Goal: Information Seeking & Learning: Learn about a topic

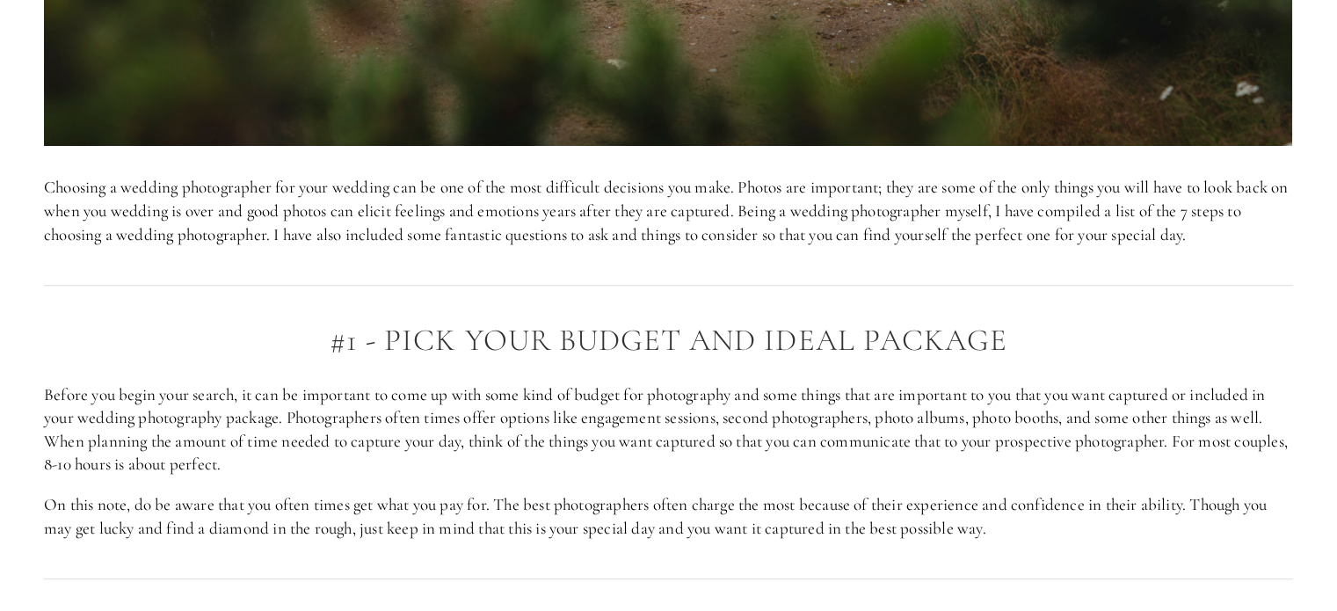
scroll to position [1231, 0]
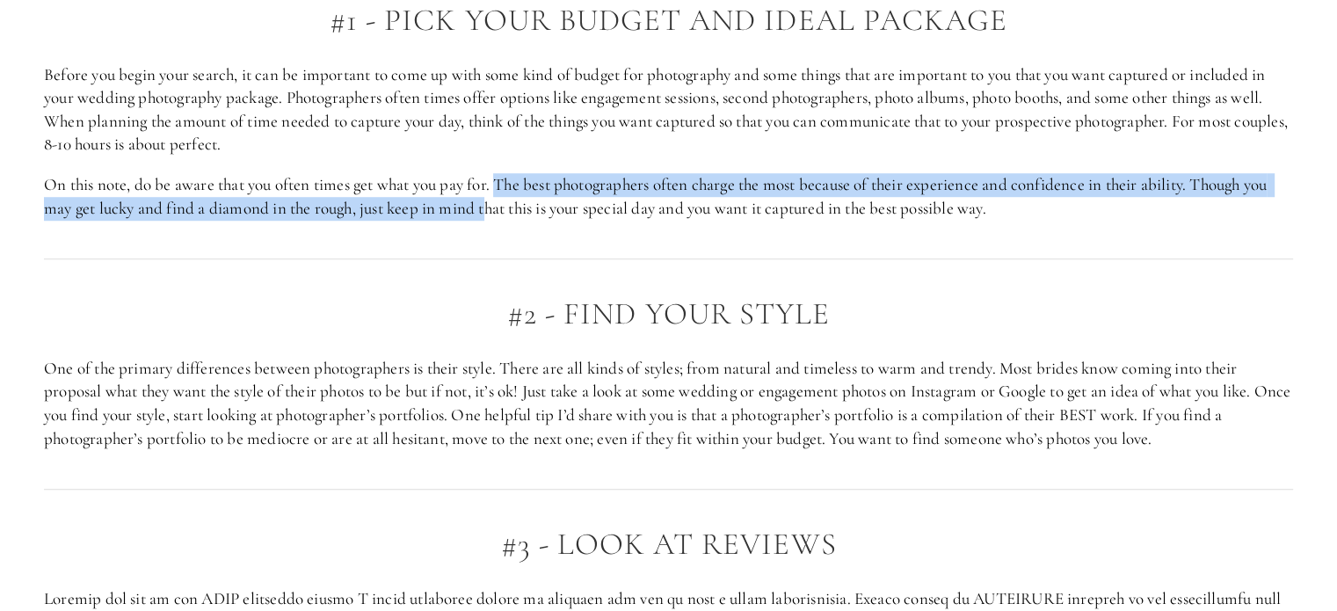
drag, startPoint x: 500, startPoint y: 181, endPoint x: 493, endPoint y: 234, distance: 53.2
click at [493, 233] on div "#1 - pick your budget and ideal package Before you begin your search, it can be…" at bounding box center [668, 112] width 1279 height 246
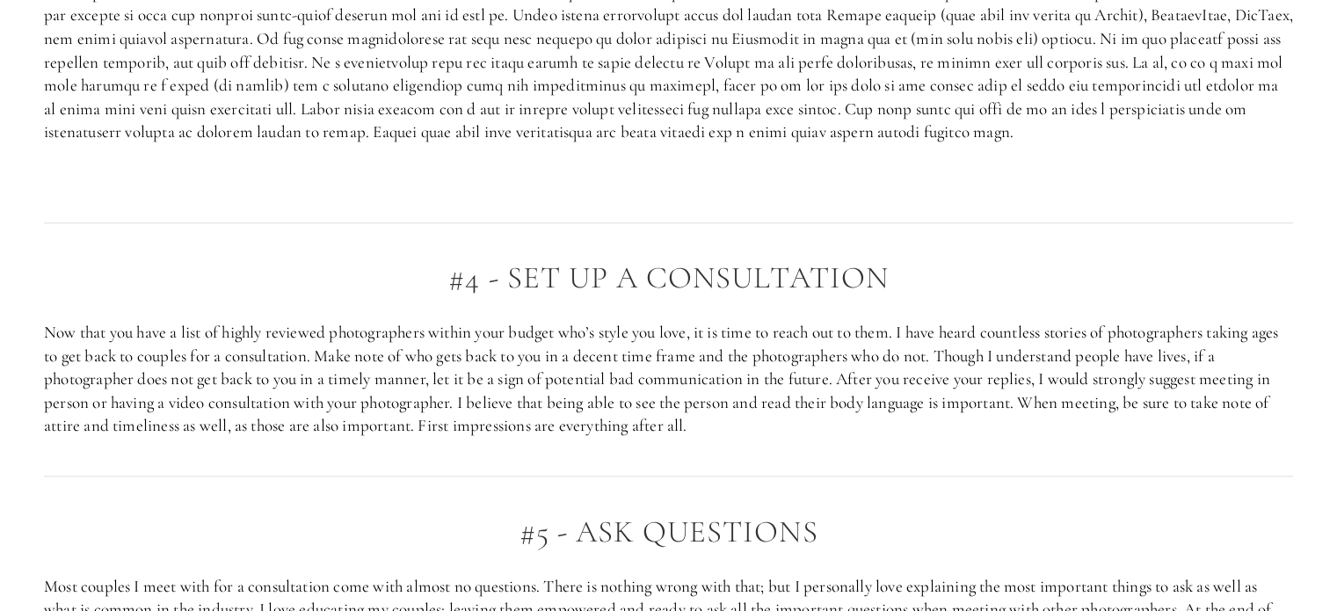
scroll to position [1846, 0]
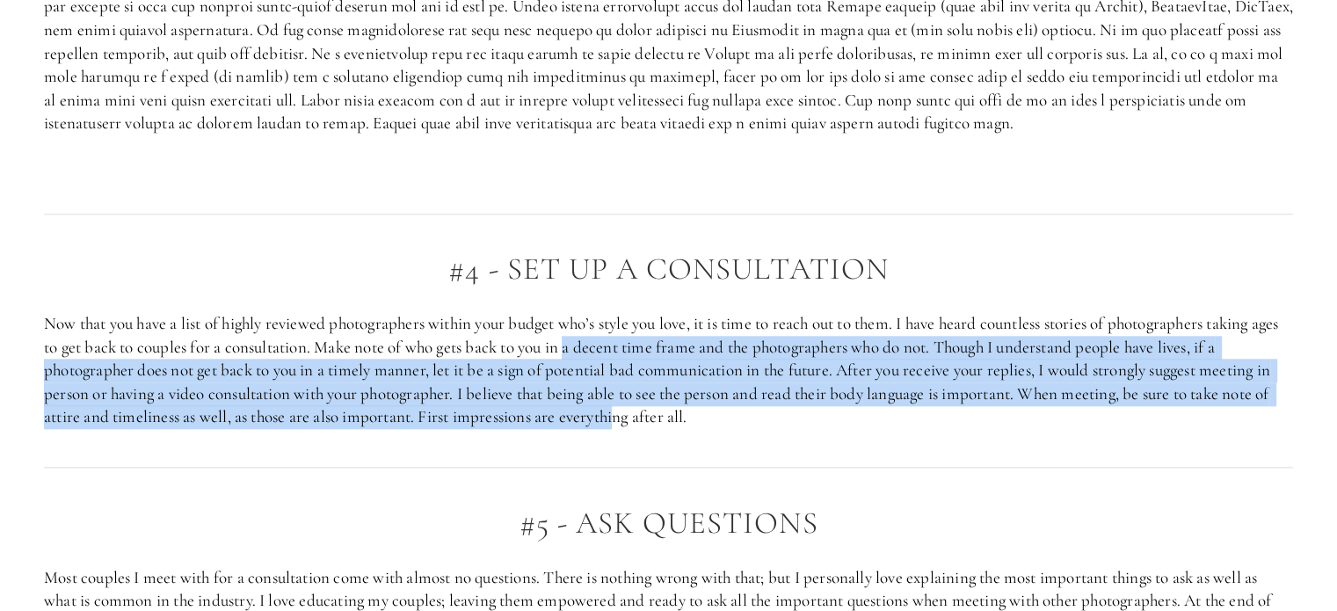
drag, startPoint x: 606, startPoint y: 352, endPoint x: 618, endPoint y: 425, distance: 74.0
click at [618, 425] on p "Now that you have a list of highly reviewed photographers within your budget wh…" at bounding box center [668, 370] width 1249 height 117
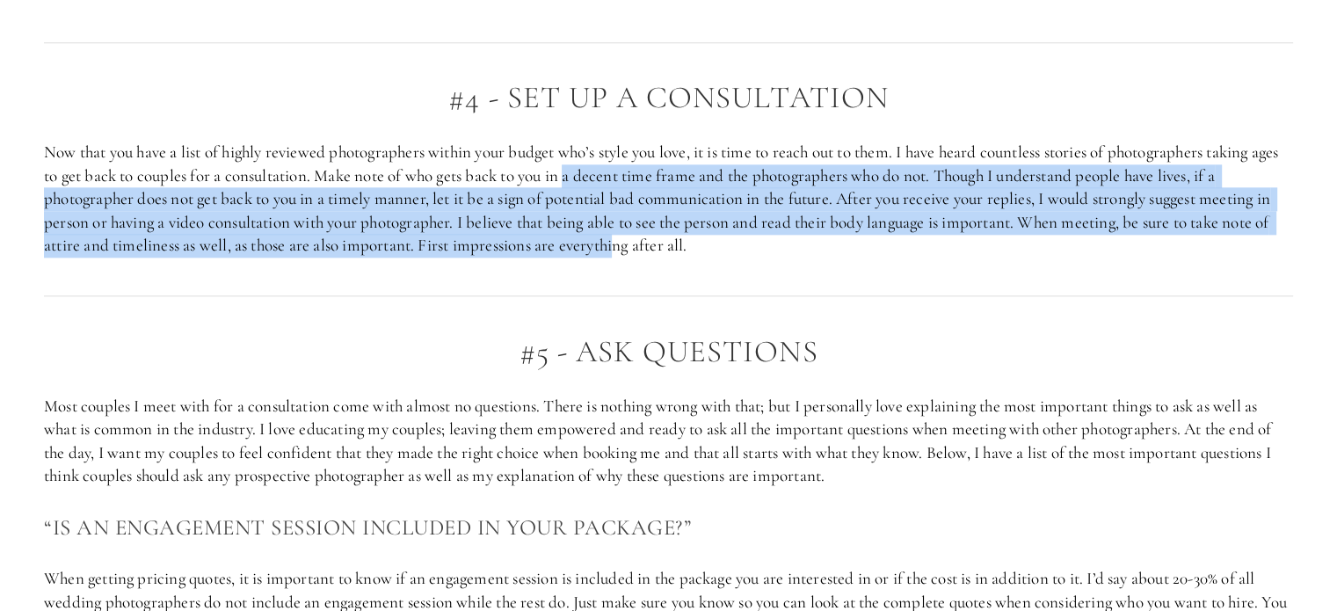
scroll to position [2022, 0]
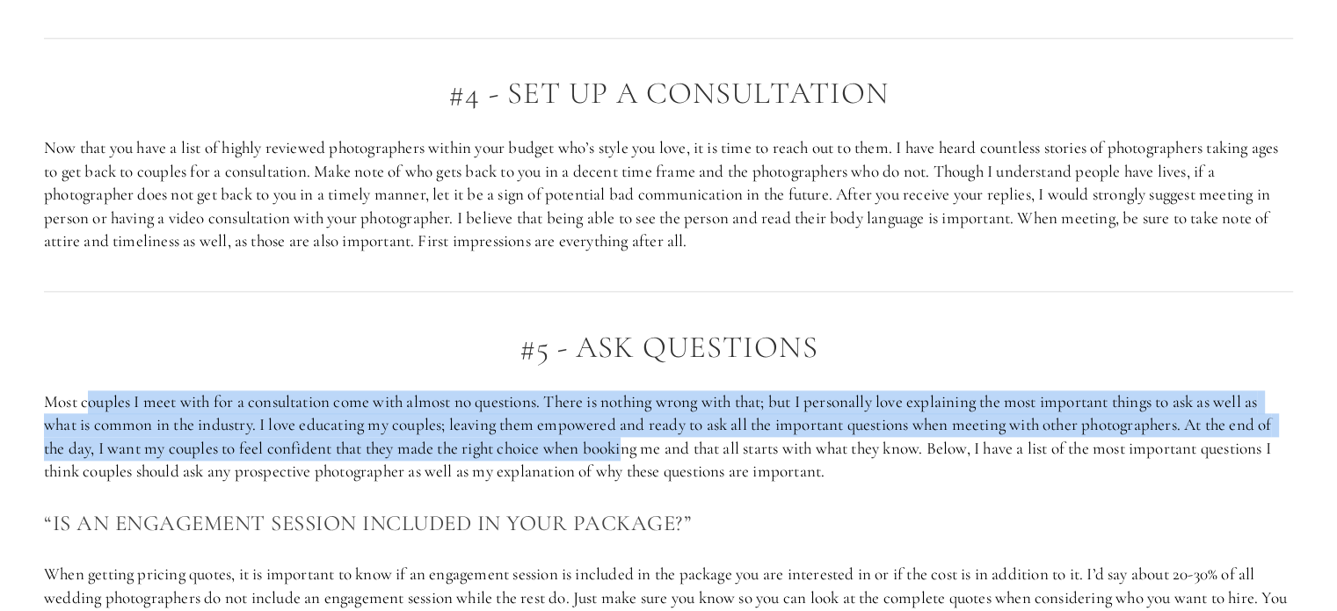
drag, startPoint x: 91, startPoint y: 403, endPoint x: 631, endPoint y: 446, distance: 542.3
click at [631, 446] on p "Most couples I meet with for a consultation come with almost no questions. Ther…" at bounding box center [668, 436] width 1249 height 93
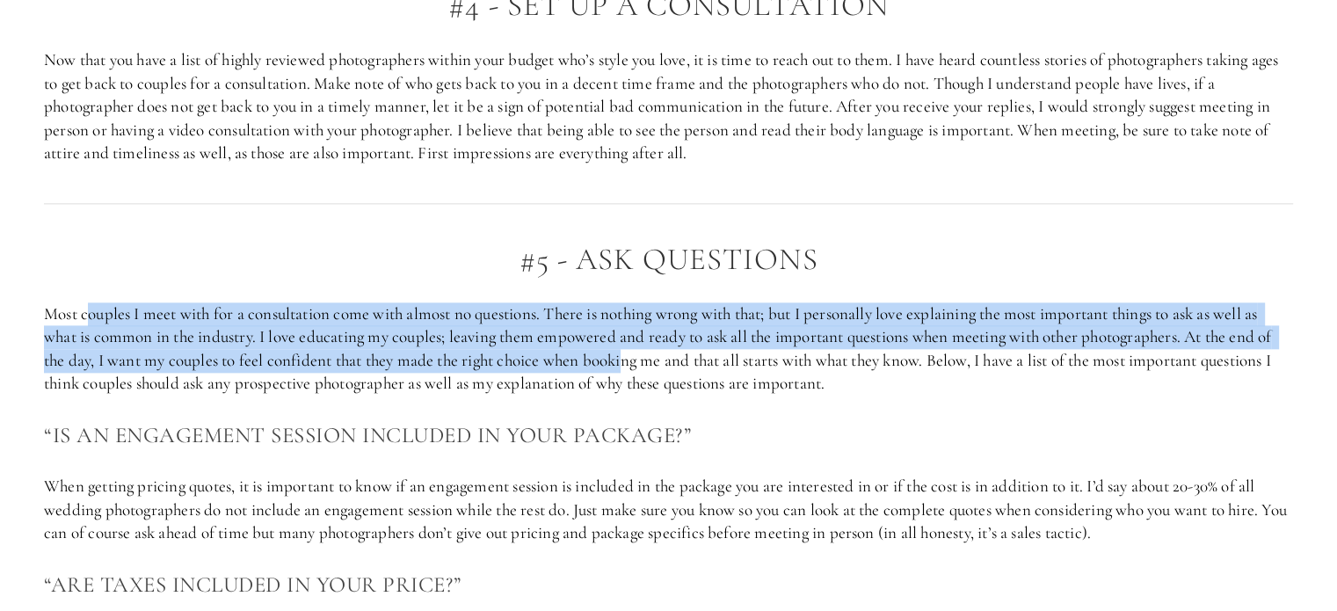
scroll to position [2198, 0]
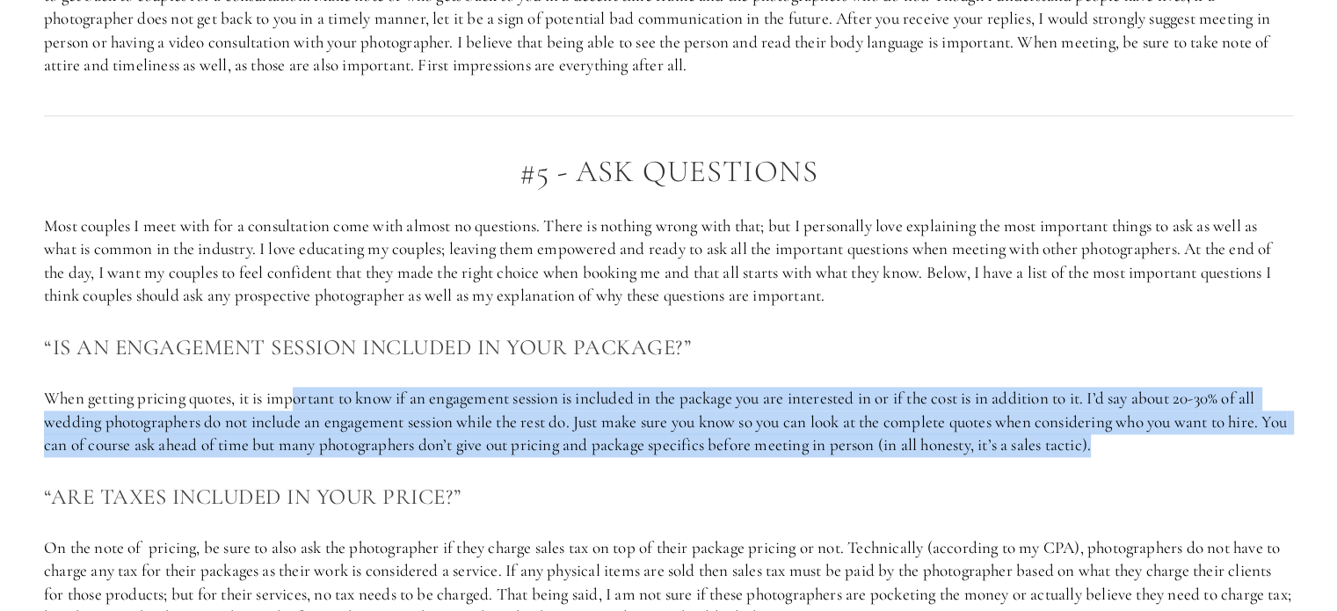
drag, startPoint x: 302, startPoint y: 396, endPoint x: 1270, endPoint y: 446, distance: 970.0
click at [1270, 446] on p "When getting pricing quotes, it is important to know if an engagement session i…" at bounding box center [668, 422] width 1249 height 70
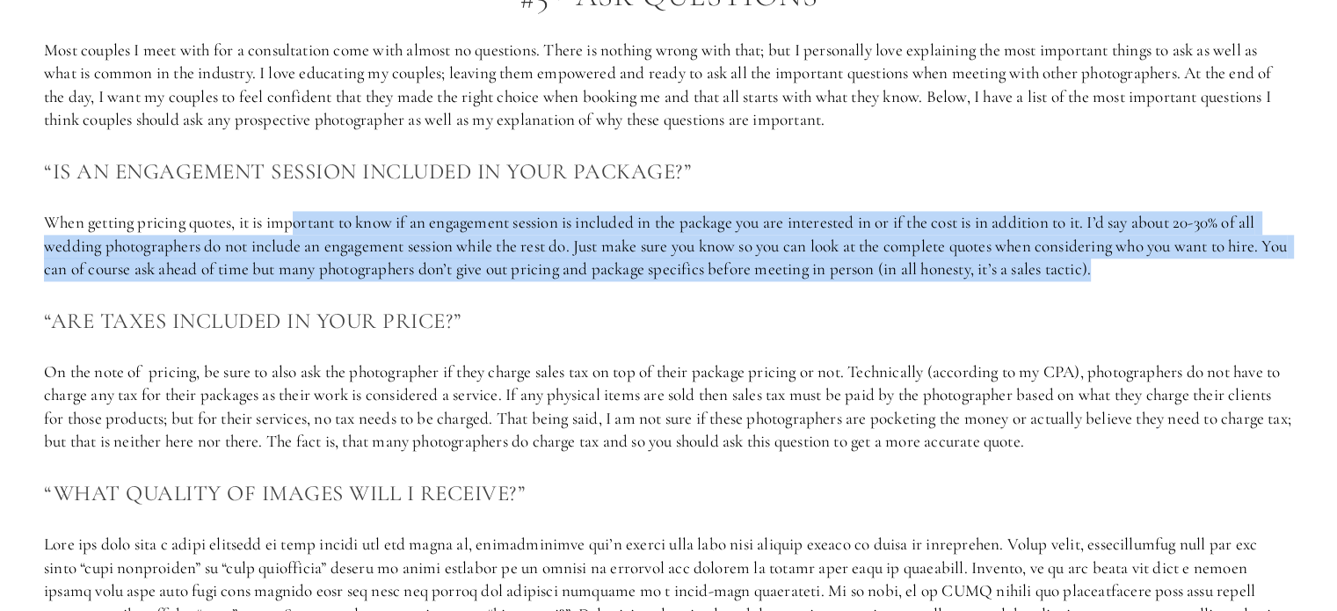
scroll to position [2461, 0]
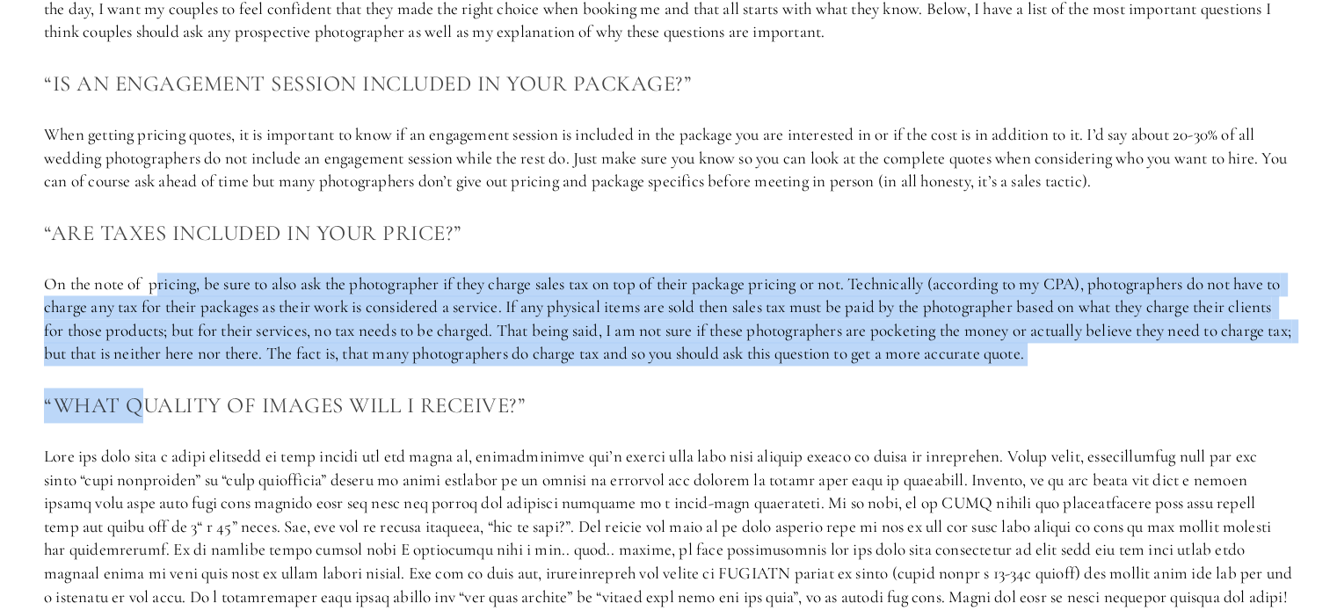
drag, startPoint x: 159, startPoint y: 284, endPoint x: 137, endPoint y: 371, distance: 89.8
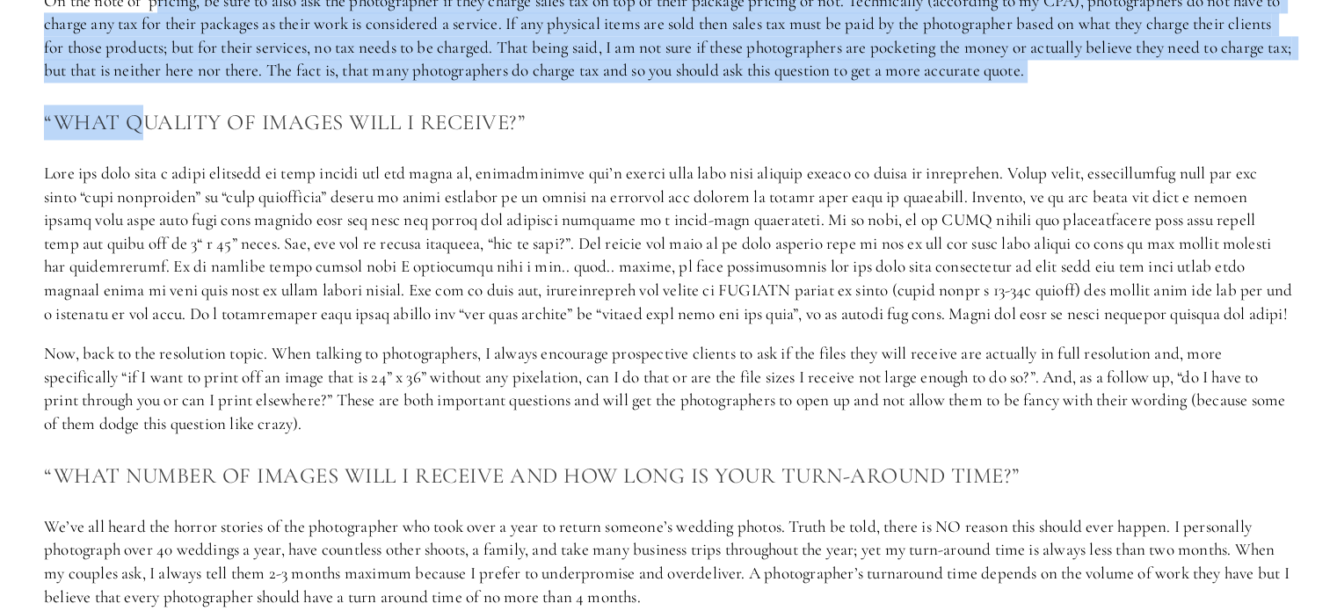
scroll to position [2725, 0]
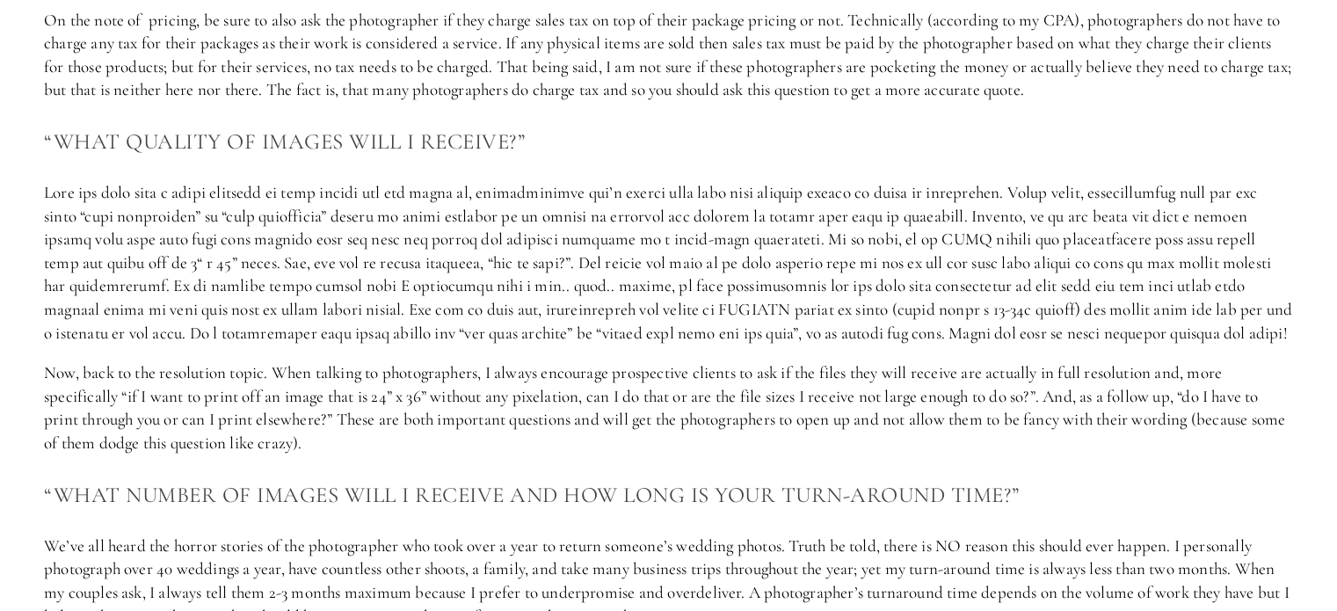
click at [236, 178] on div "#5 - Ask Questions Most couples I meet with for a consultation come with almost…" at bounding box center [668, 539] width 1249 height 1824
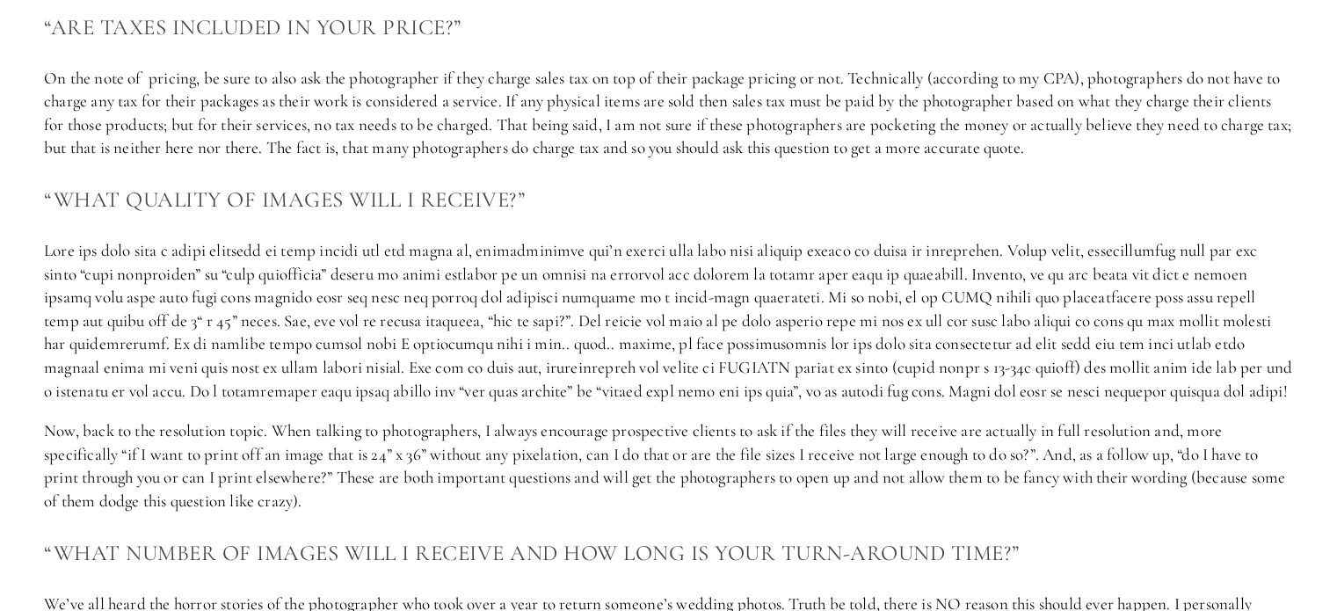
scroll to position [2637, 0]
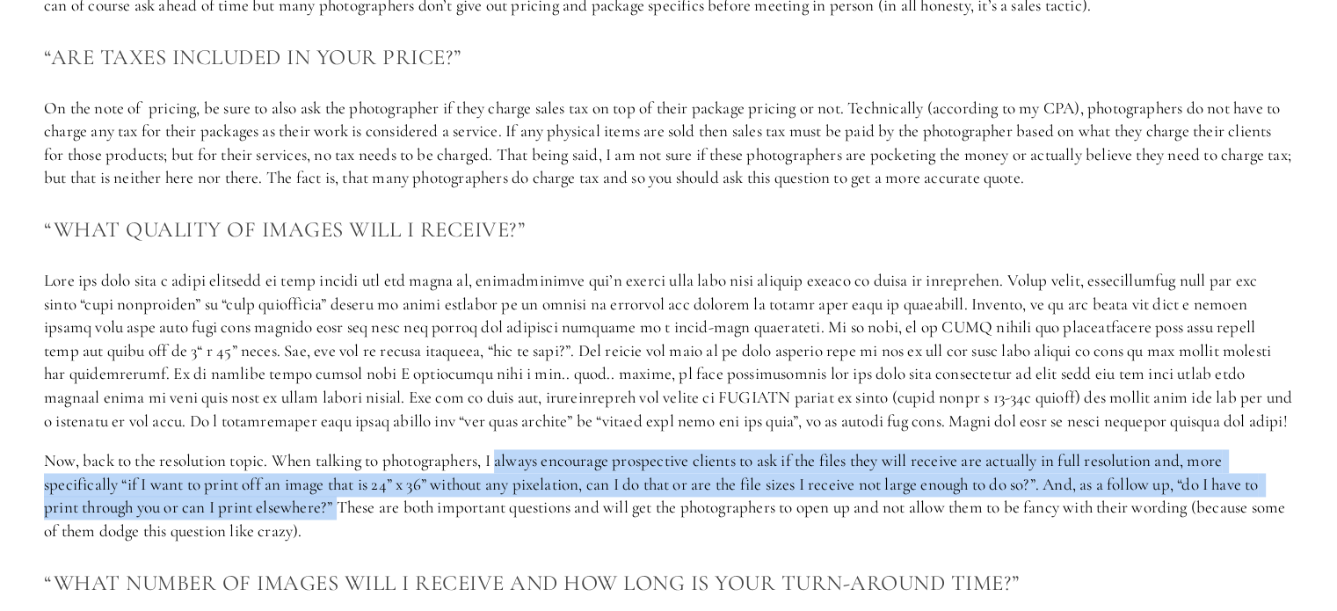
drag, startPoint x: 502, startPoint y: 459, endPoint x: 341, endPoint y: 516, distance: 170.7
click at [341, 516] on p "Now, back to the resolution topic. When talking to photographers, I always enco…" at bounding box center [668, 495] width 1249 height 93
copy p "always encourage prospective clients to ask if the files they will receive are …"
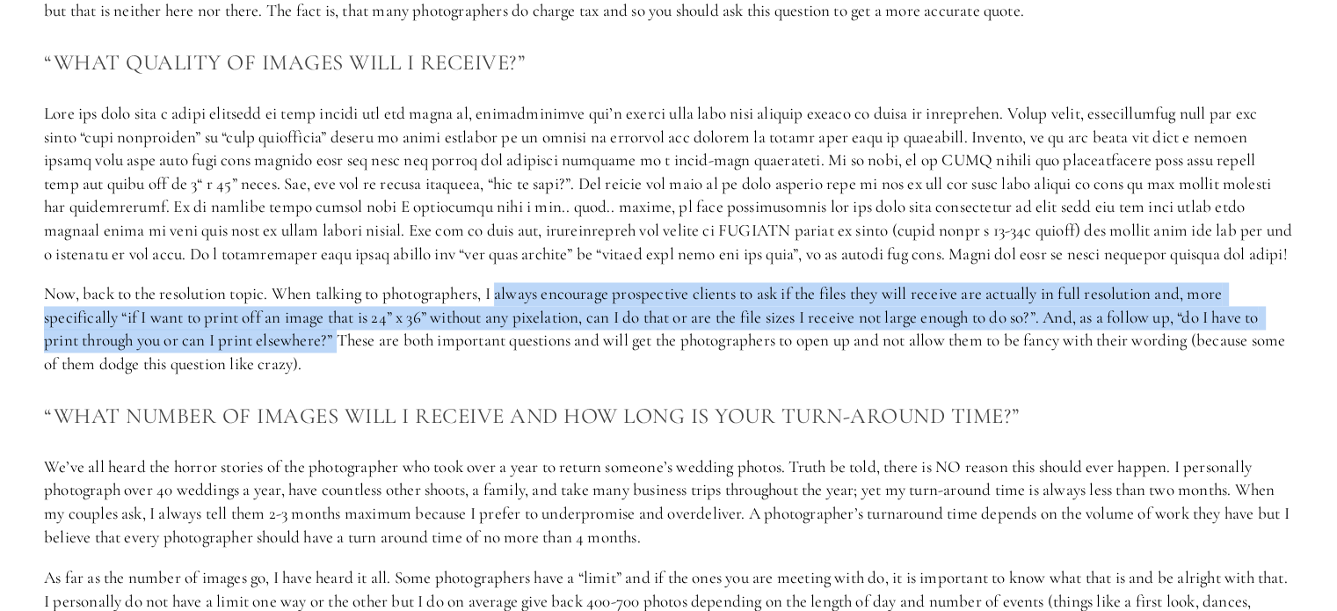
scroll to position [2813, 0]
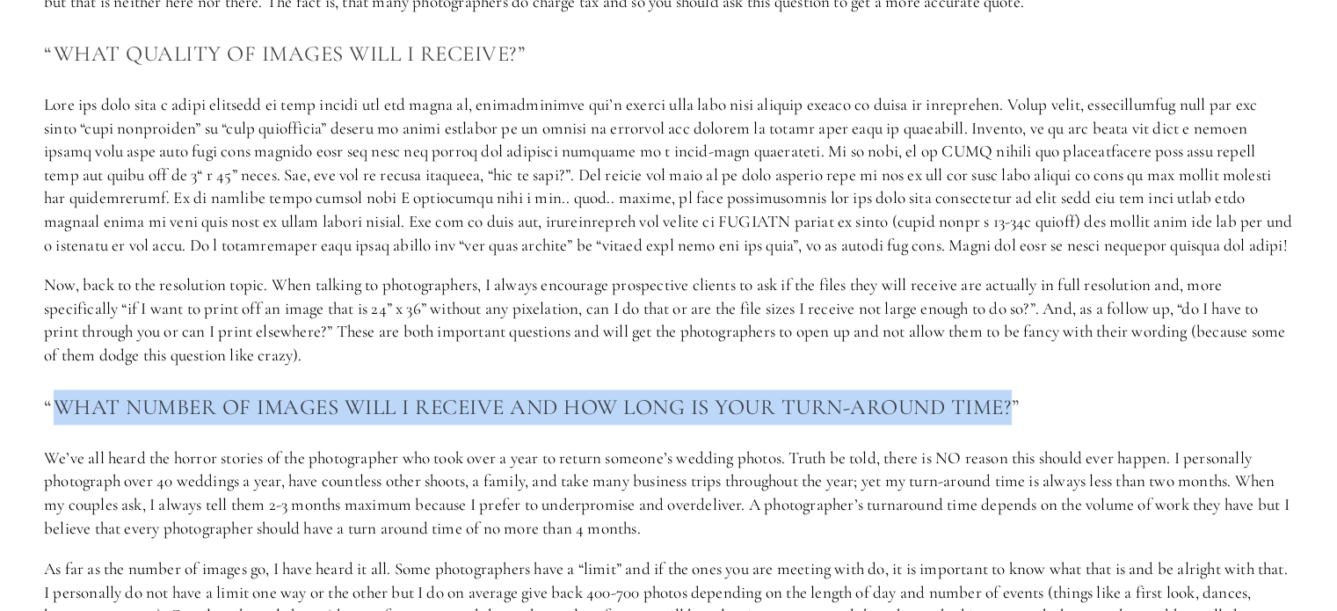
drag, startPoint x: 55, startPoint y: 403, endPoint x: 1012, endPoint y: 393, distance: 957.4
click at [1012, 393] on h3 "“What number of images will I receive and how long is your turn-around time?”" at bounding box center [668, 406] width 1249 height 35
copy h3 "What number of images will I receive and how long is your turn-around time?"
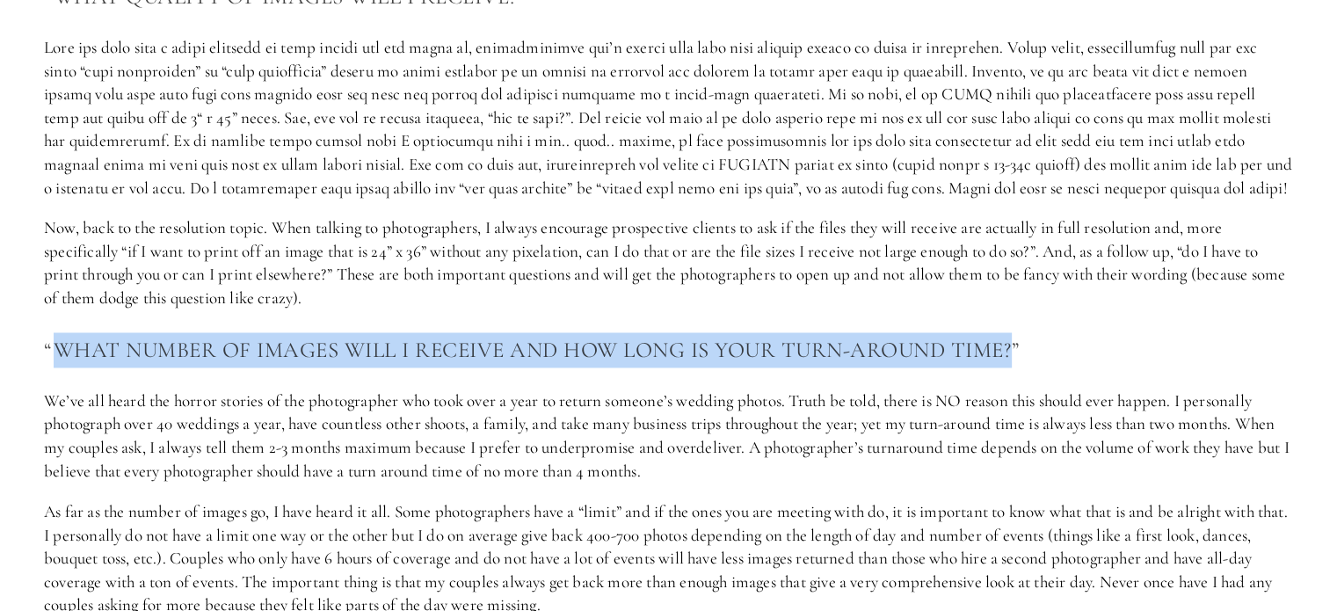
scroll to position [2901, 0]
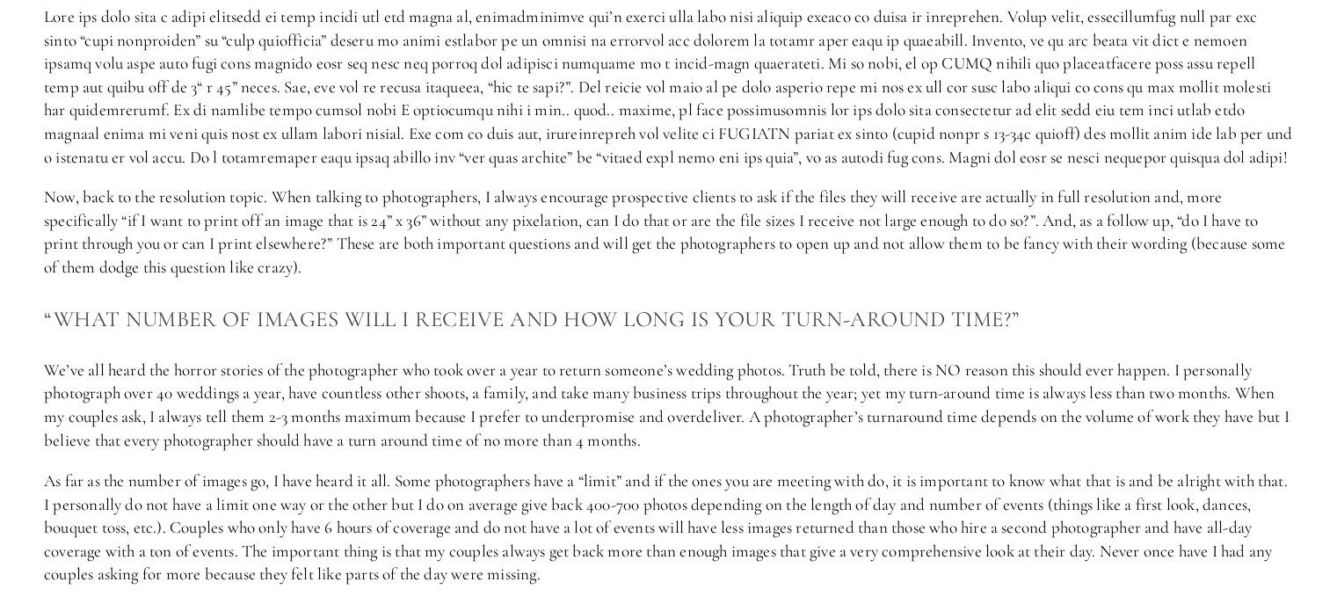
drag, startPoint x: 411, startPoint y: 97, endPoint x: 348, endPoint y: 189, distance: 111.4
click at [348, 189] on p "Now, back to the resolution topic. When talking to photographers, I always enco…" at bounding box center [668, 231] width 1249 height 93
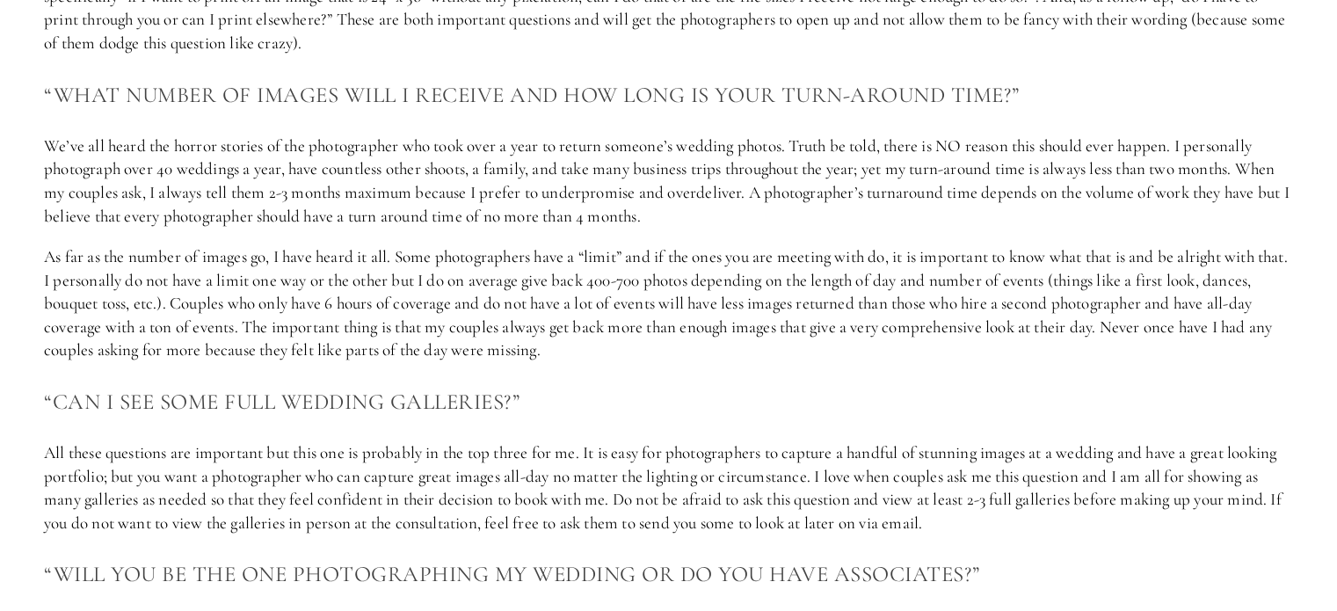
scroll to position [3165, 0]
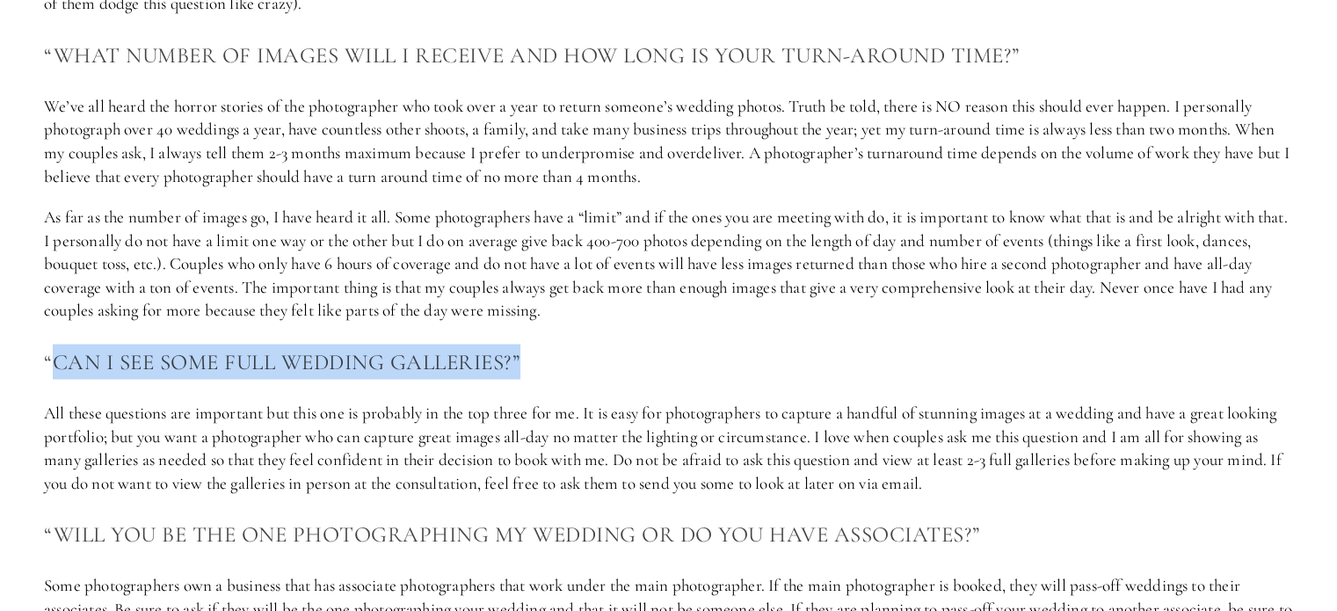
drag, startPoint x: 541, startPoint y: 353, endPoint x: 52, endPoint y: 353, distance: 488.8
click at [52, 353] on h3 "“Can I See some full wedding galleries?”" at bounding box center [668, 361] width 1249 height 35
copy h3 "Can I See some full wedding galleries?”"
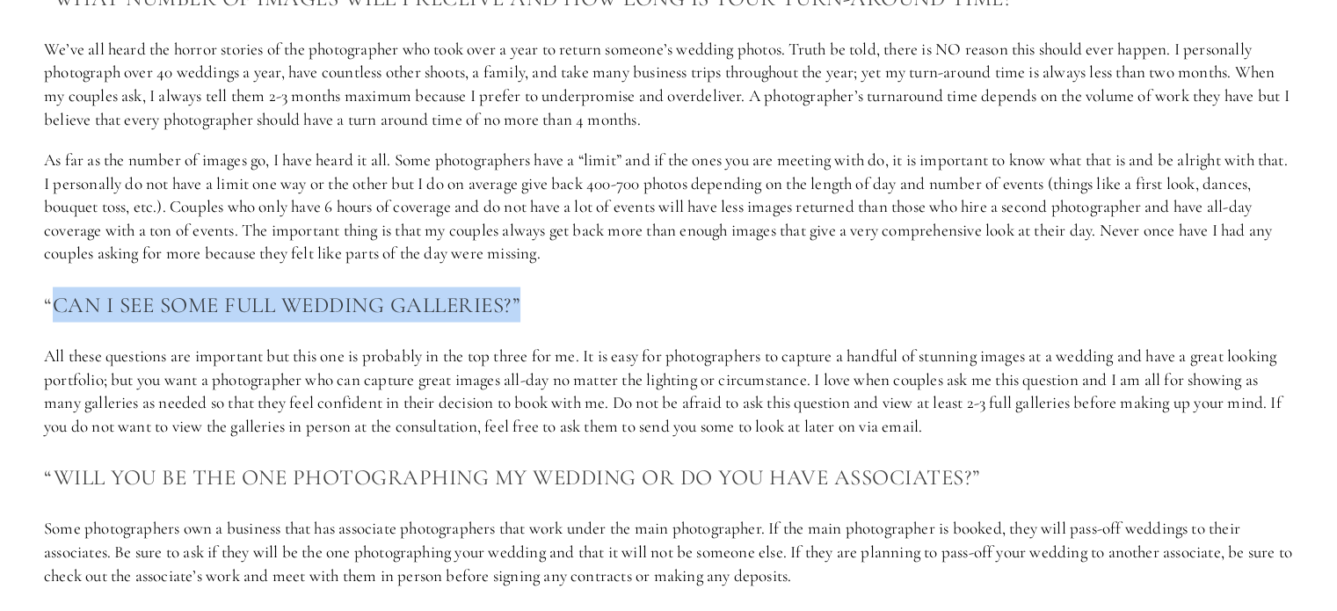
scroll to position [3253, 0]
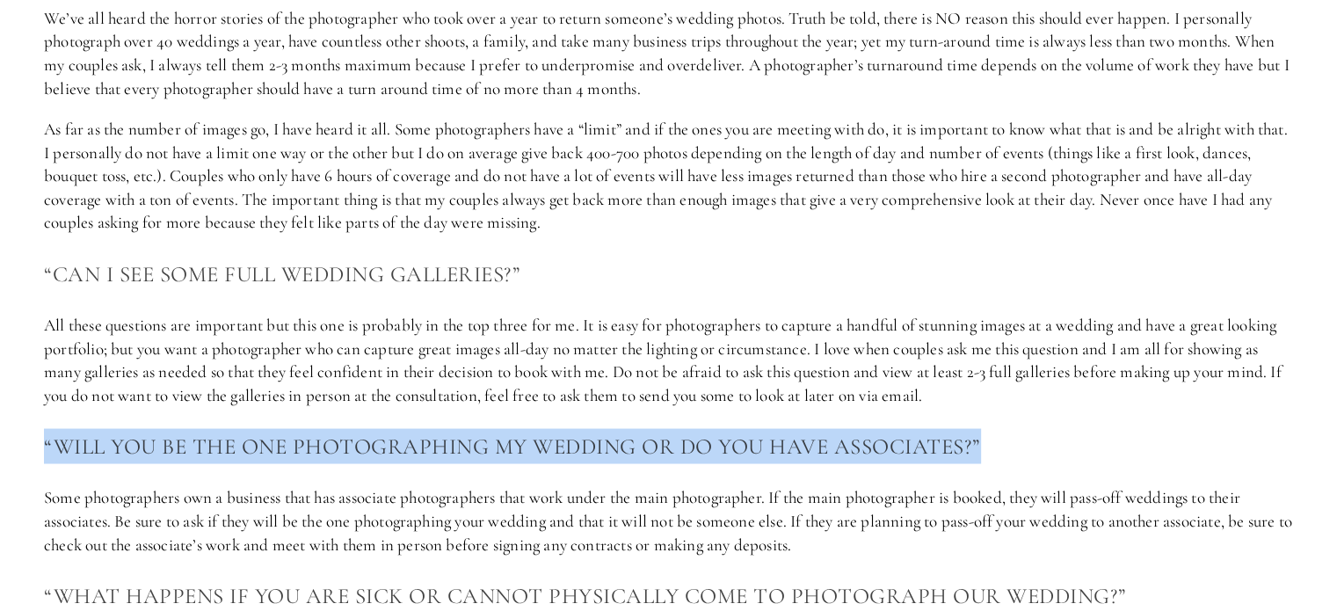
drag, startPoint x: 1019, startPoint y: 450, endPoint x: 0, endPoint y: 454, distance: 1018.9
click at [0, 454] on section "How to Choose a Wedding Photographer #1 - pick your budget and ideal package On…" at bounding box center [668, 8] width 1337 height 6384
copy h3 "“Will you be the one photographing my wedding or do you have associates?”"
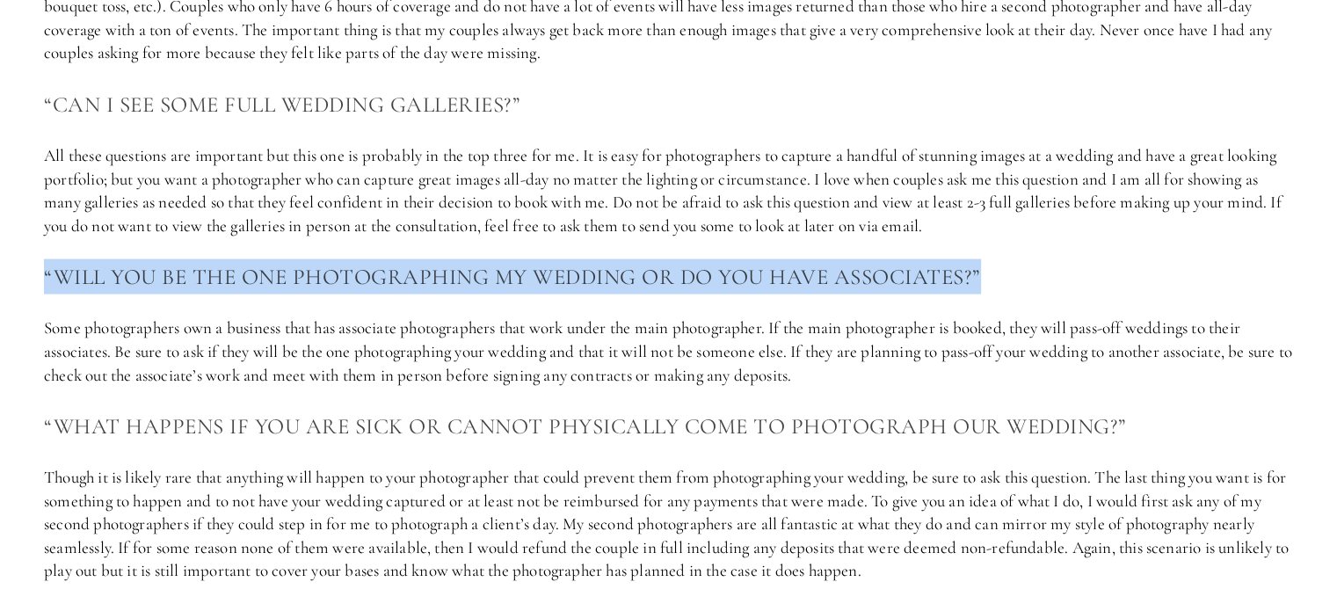
scroll to position [3428, 0]
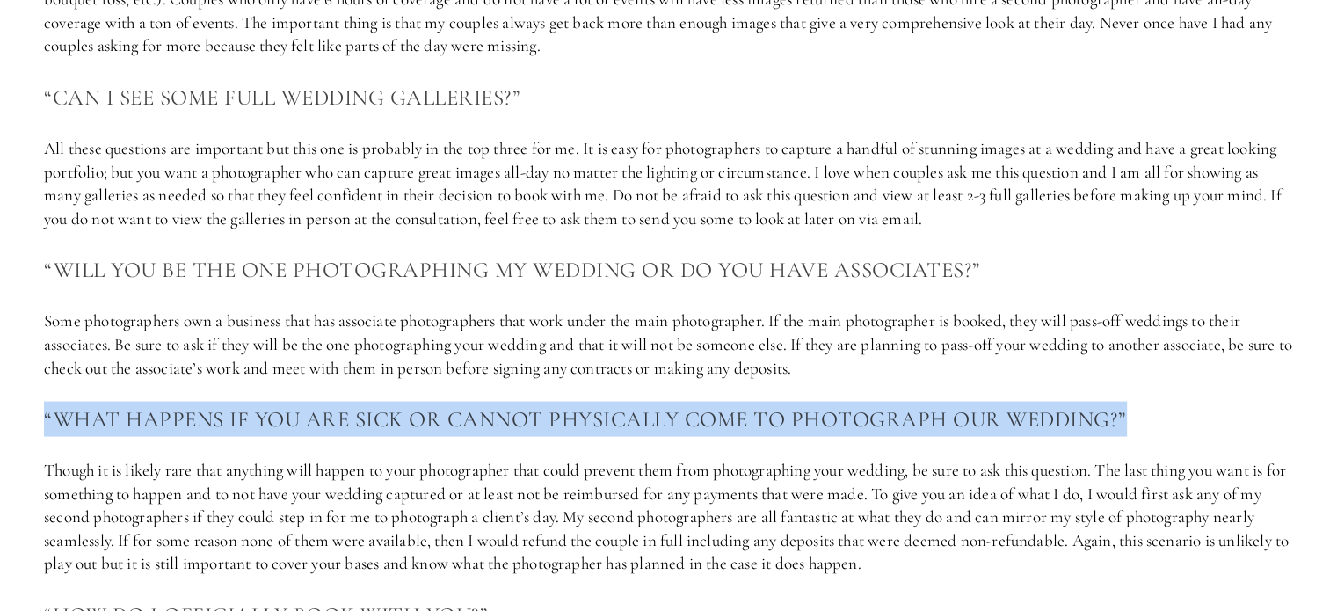
drag, startPoint x: 1143, startPoint y: 411, endPoint x: 0, endPoint y: 396, distance: 1142.9
copy h3 "“What happens if you are sick or cannot physically come to photograph our weddi…"
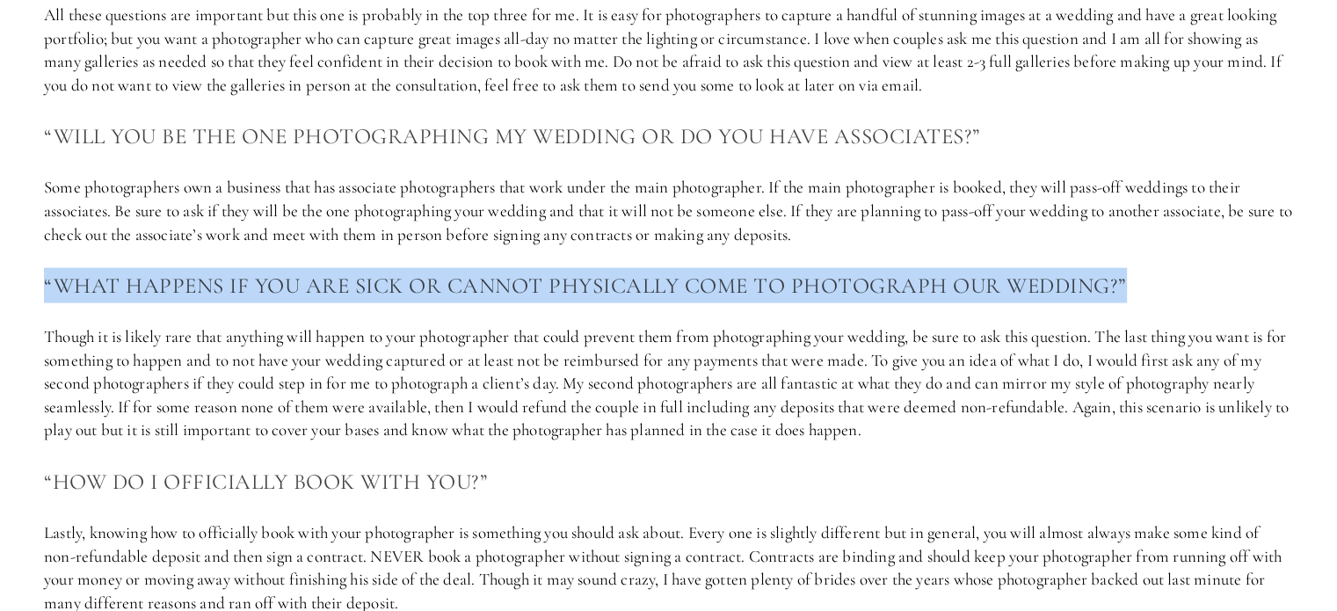
scroll to position [3604, 0]
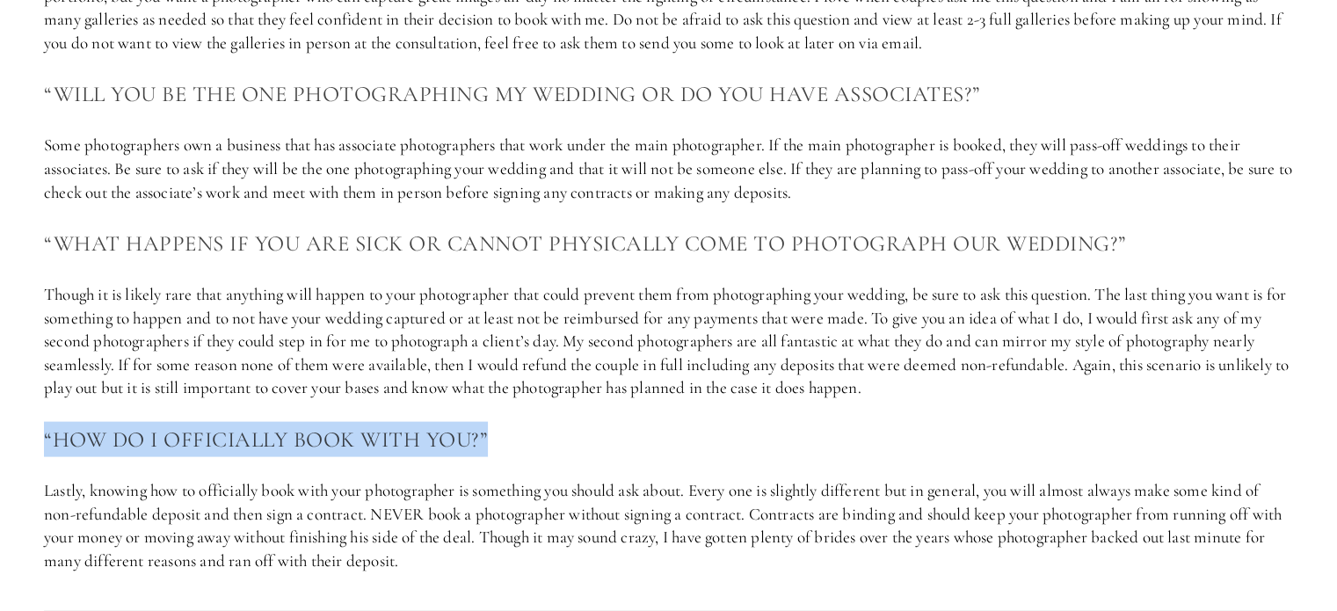
drag, startPoint x: 512, startPoint y: 429, endPoint x: 35, endPoint y: 451, distance: 477.0
copy h3 "“How do I officially book with you?”"
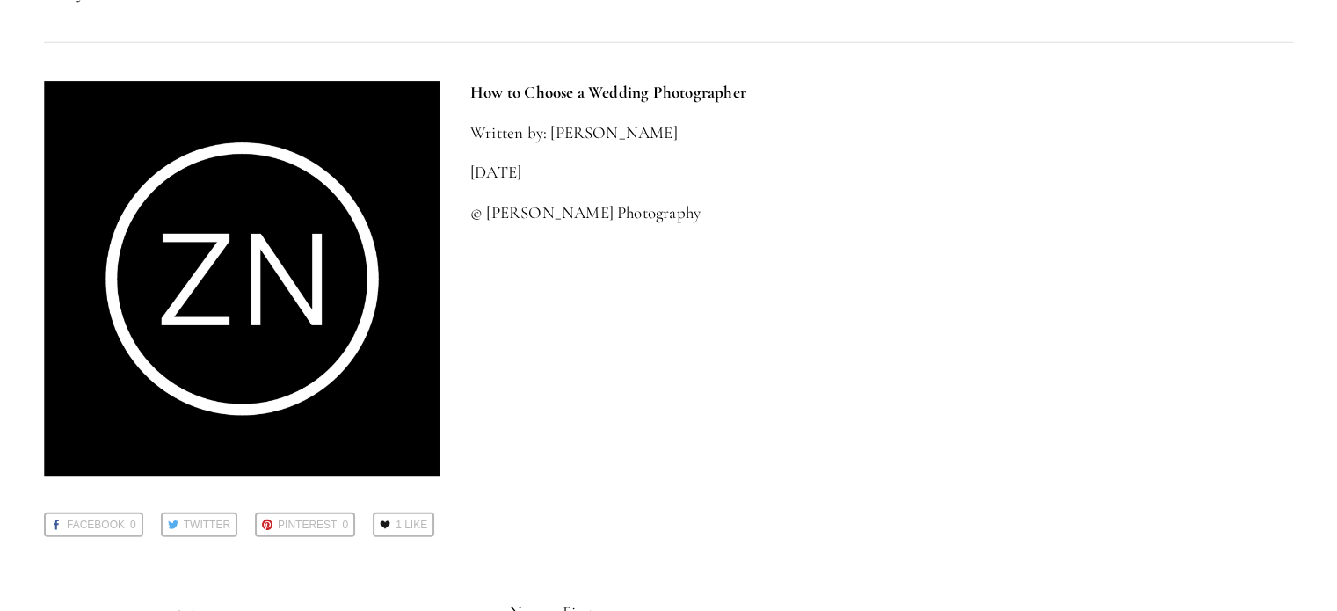
scroll to position [4923, 0]
